Goal: Navigation & Orientation: Find specific page/section

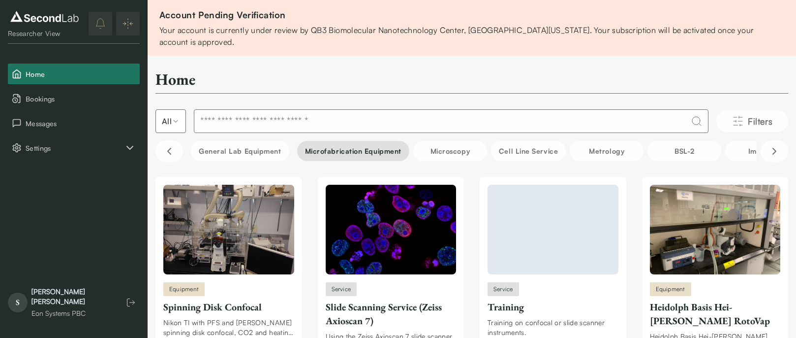
click at [363, 154] on button "Microfabrication Equipment" at bounding box center [353, 151] width 112 height 20
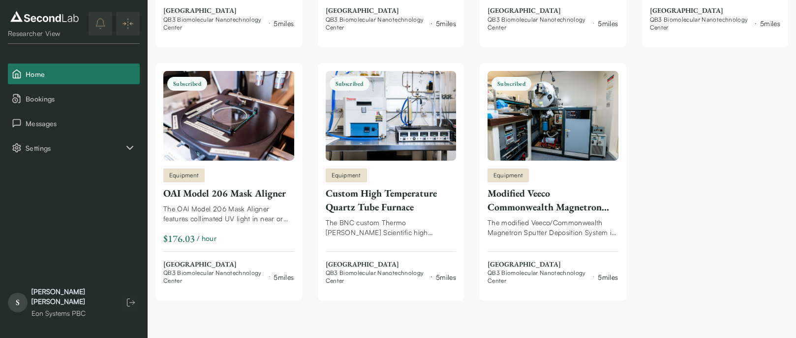
scroll to position [1603, 0]
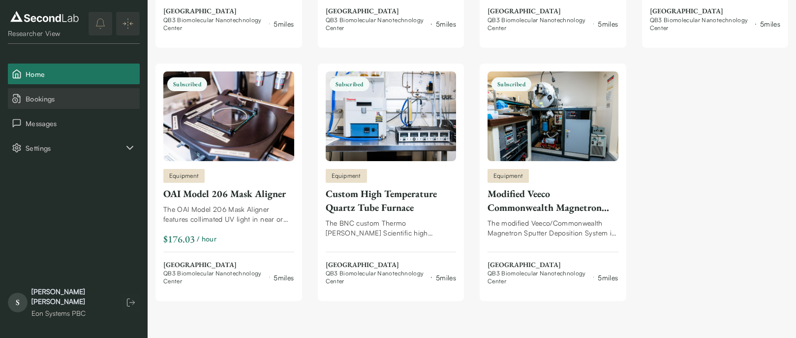
click at [39, 92] on button "Bookings" at bounding box center [74, 98] width 132 height 21
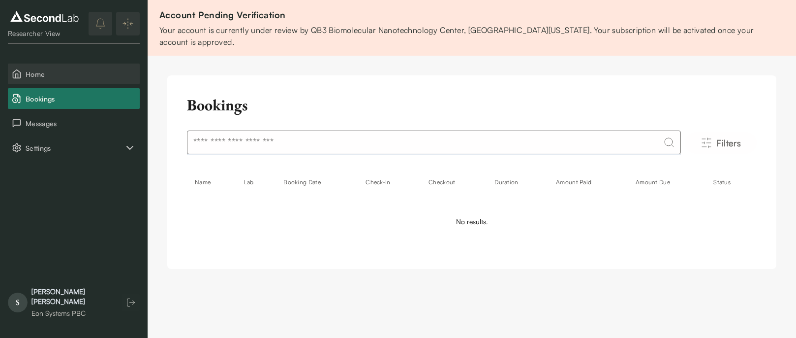
click at [52, 72] on span "Home" at bounding box center [81, 74] width 110 height 10
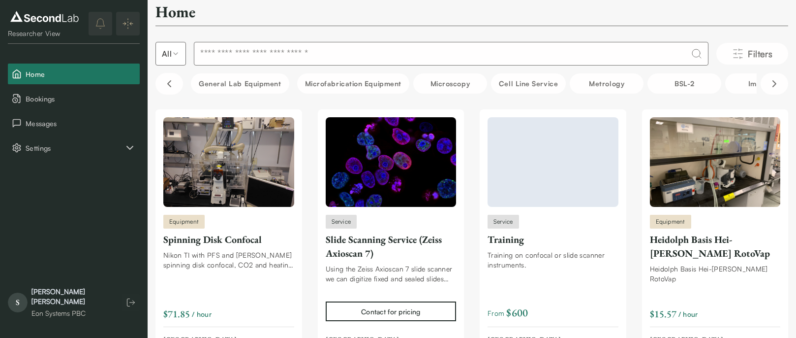
scroll to position [54, 0]
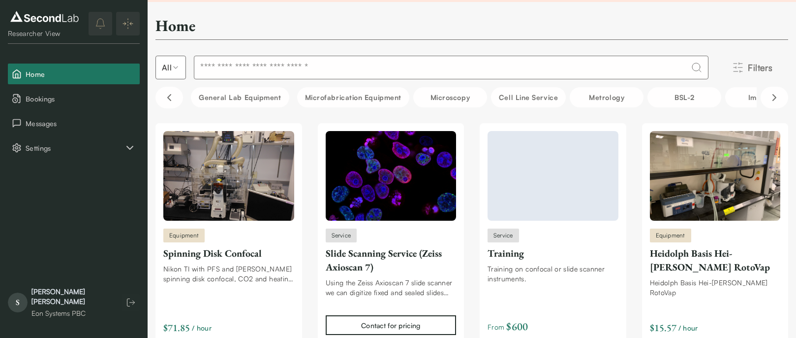
click at [743, 65] on button "Filters" at bounding box center [752, 68] width 72 height 22
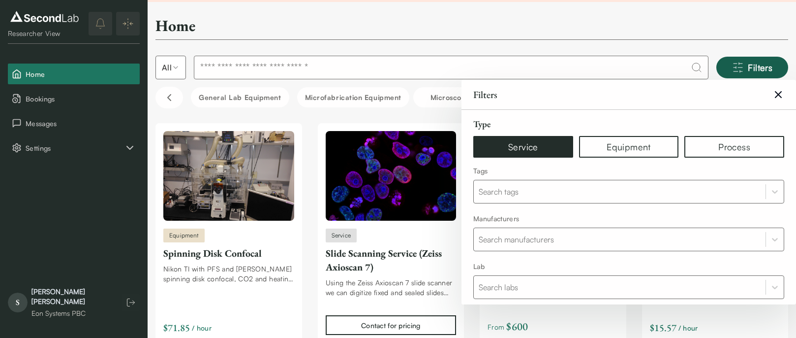
click at [517, 142] on button "Service" at bounding box center [523, 147] width 100 height 22
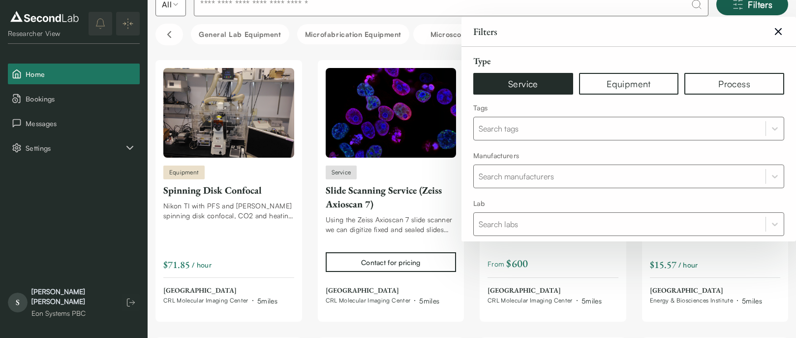
scroll to position [0, 0]
click at [778, 31] on icon at bounding box center [778, 32] width 6 height 6
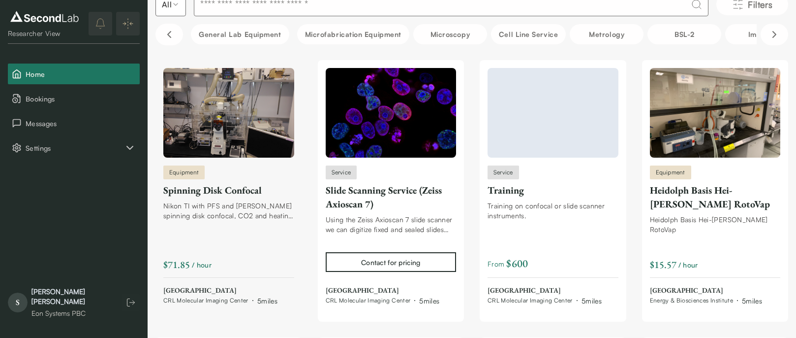
scroll to position [110, 0]
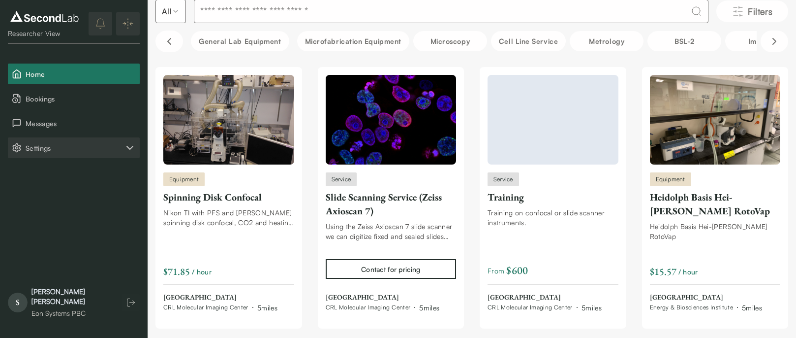
click at [68, 155] on button "Settings" at bounding box center [74, 147] width 132 height 21
click at [54, 174] on button "Company" at bounding box center [74, 172] width 132 height 21
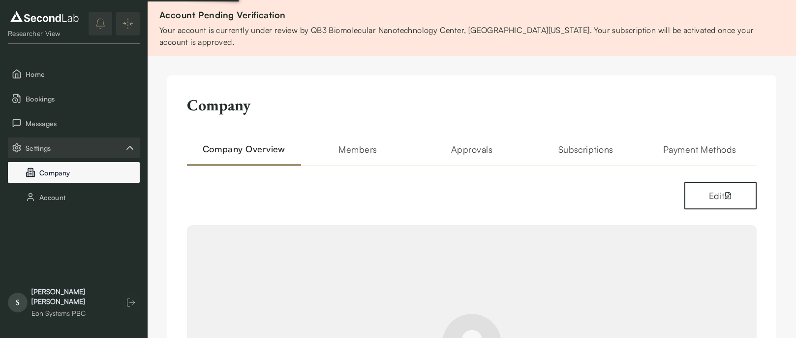
click at [54, 174] on button "Company" at bounding box center [74, 172] width 132 height 21
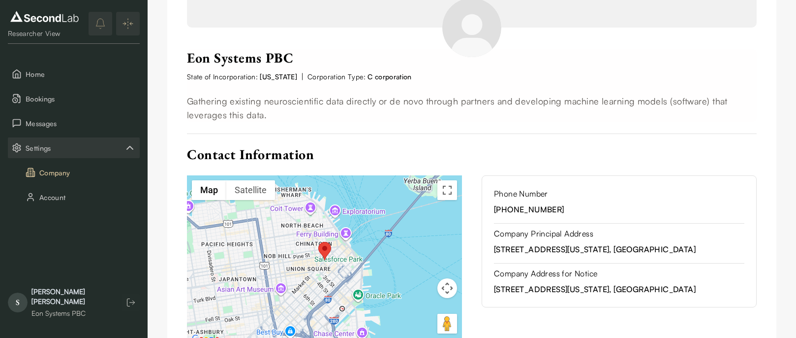
scroll to position [316, 0]
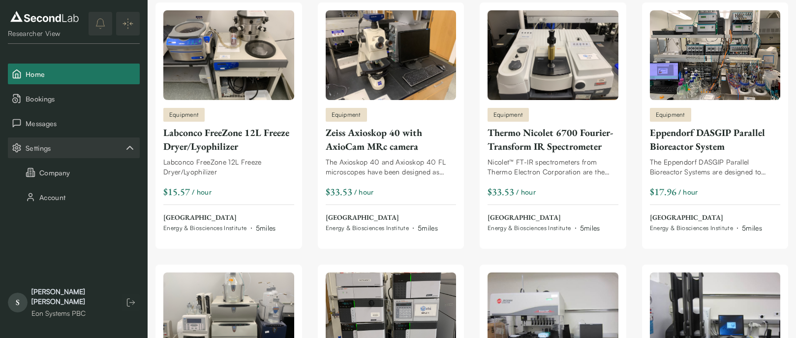
scroll to position [1426, 0]
